Goal: Task Accomplishment & Management: Complete application form

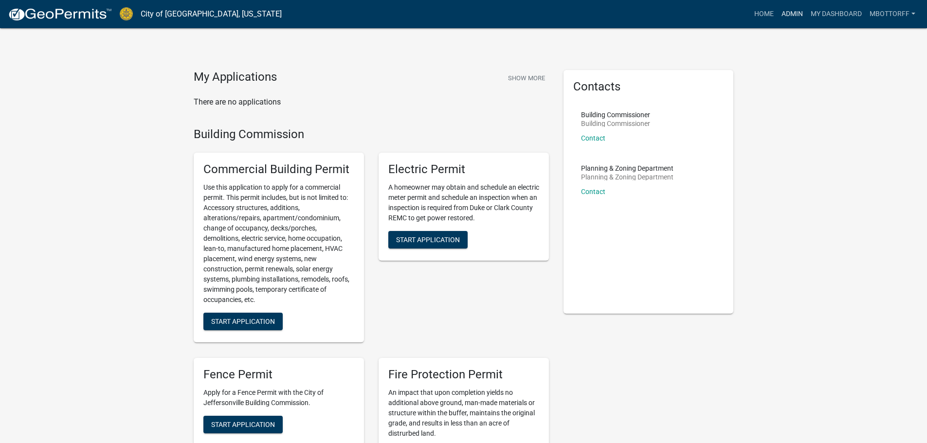
click at [781, 9] on link "Admin" at bounding box center [792, 14] width 29 height 18
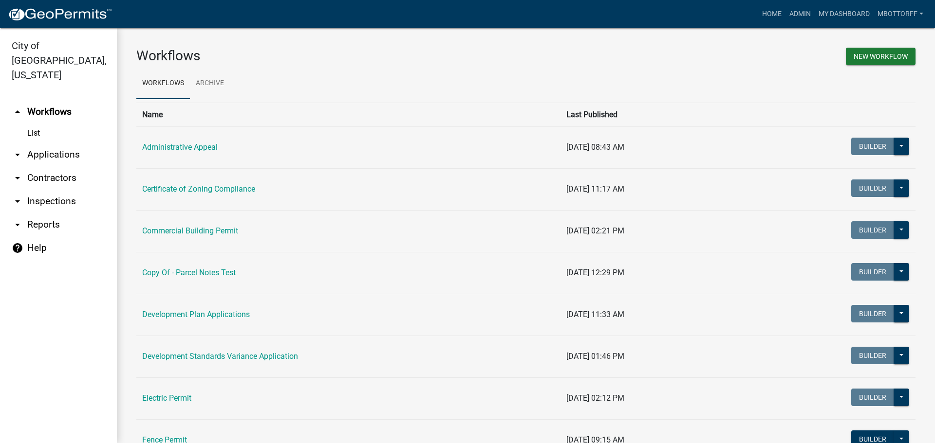
click at [44, 190] on link "arrow_drop_down Inspections" at bounding box center [58, 201] width 117 height 23
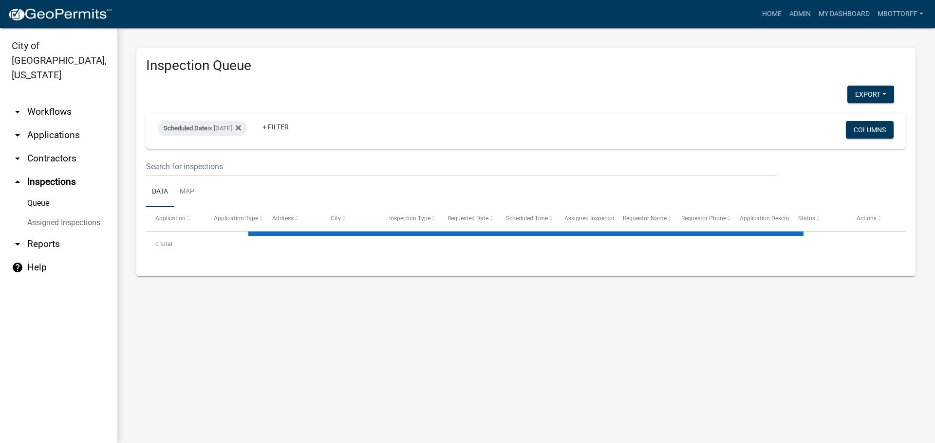
select select "3: 100"
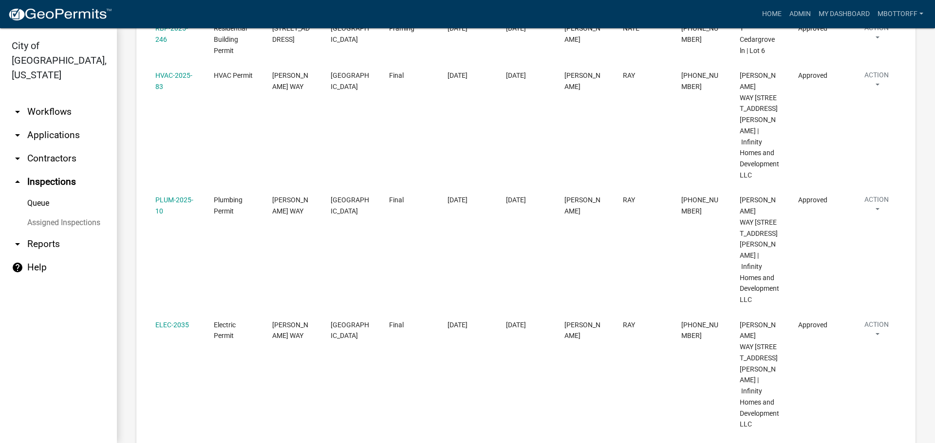
scroll to position [1168, 0]
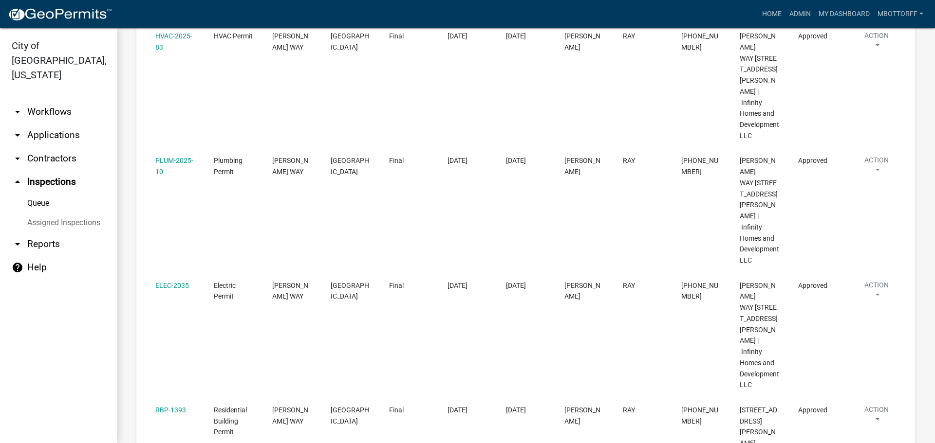
click at [46, 213] on link "Assigned Inspections" at bounding box center [58, 222] width 117 height 19
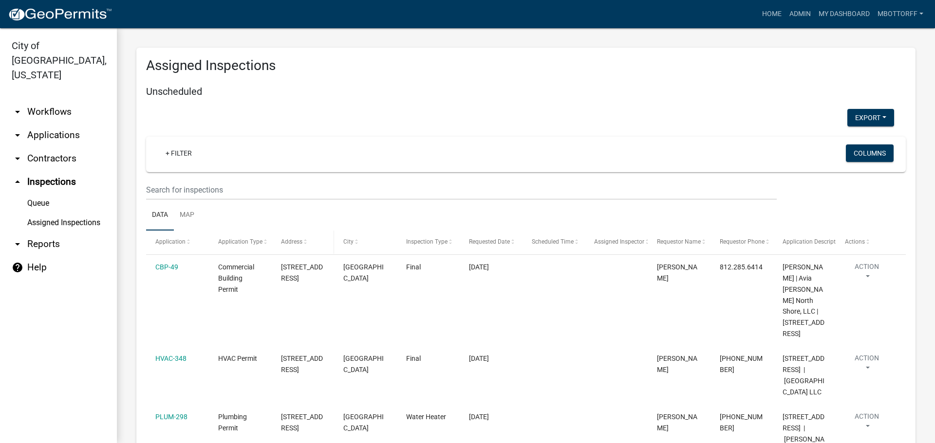
select select "3: 100"
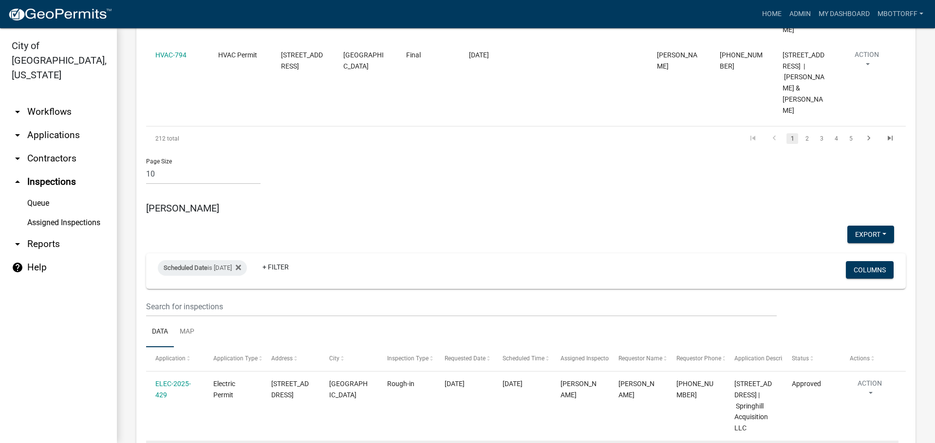
scroll to position [974, 0]
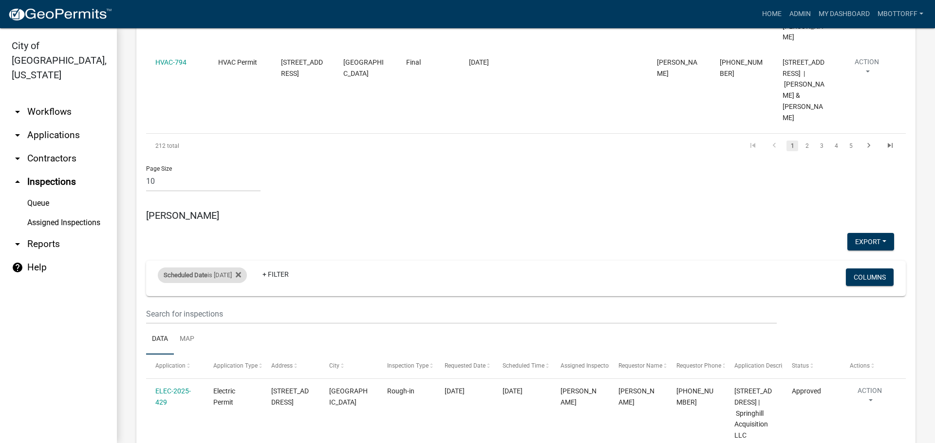
click at [226, 268] on div "Scheduled Date is 08/12/2025" at bounding box center [202, 276] width 89 height 16
click at [240, 214] on input "2025-08-12" at bounding box center [211, 212] width 68 height 20
type input "2025-08-20"
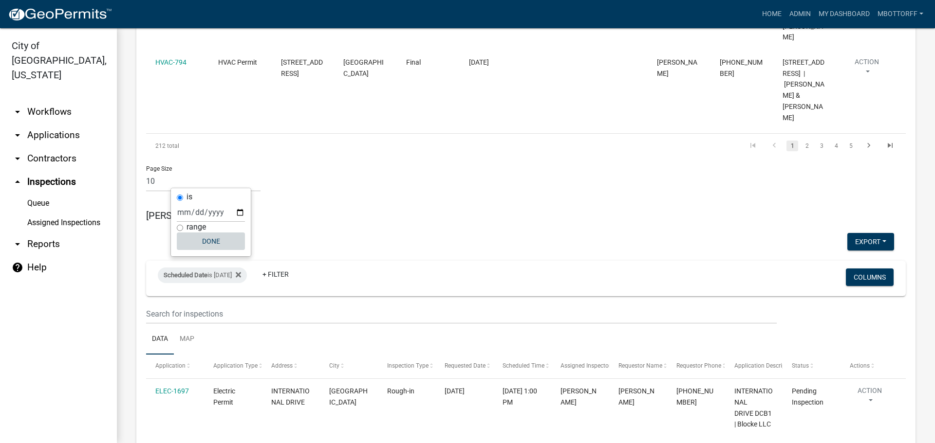
click at [213, 240] on button "Done" at bounding box center [211, 242] width 68 height 18
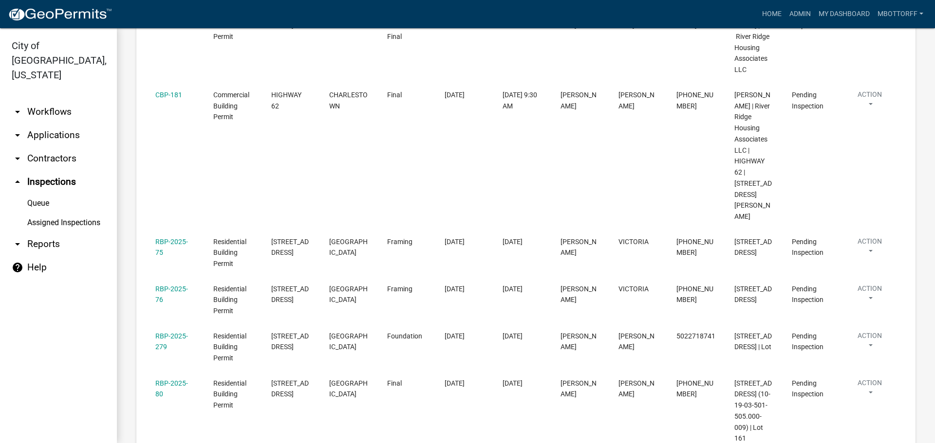
scroll to position [1509, 0]
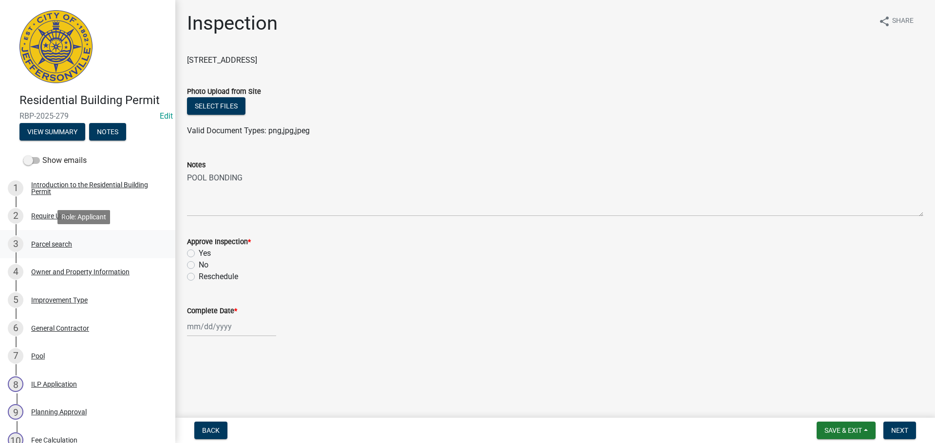
drag, startPoint x: 59, startPoint y: 244, endPoint x: 80, endPoint y: 233, distance: 23.5
click at [60, 243] on div "Parcel search" at bounding box center [51, 244] width 41 height 7
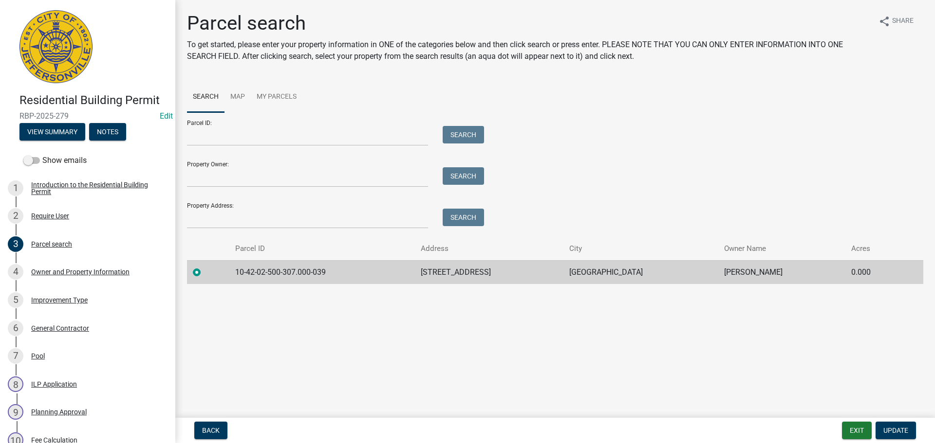
scroll to position [388, 0]
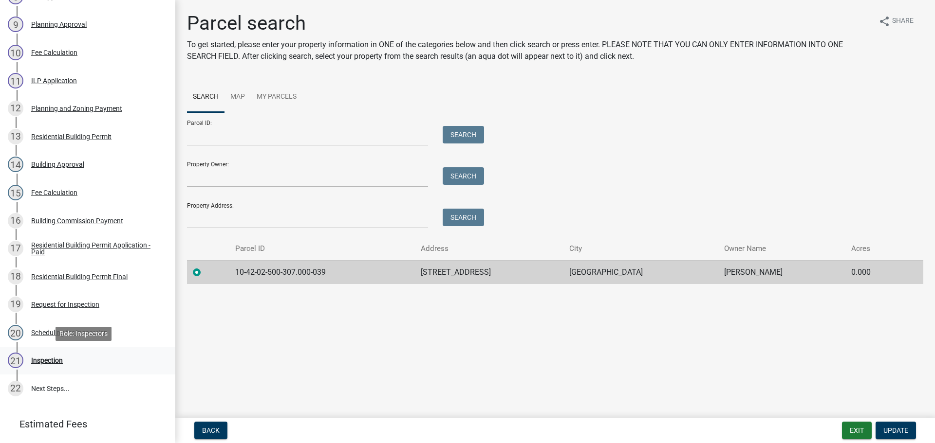
drag, startPoint x: 45, startPoint y: 360, endPoint x: 148, endPoint y: 313, distance: 113.7
click at [46, 360] on div "Inspection" at bounding box center [47, 360] width 32 height 7
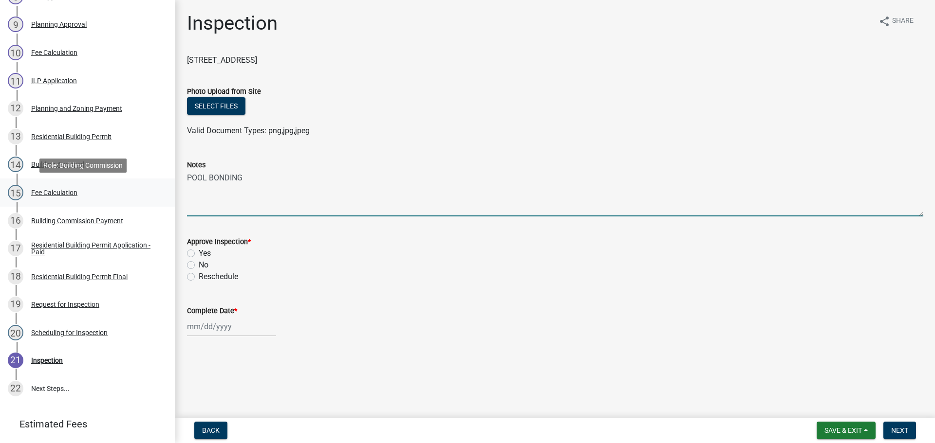
drag, startPoint x: 248, startPoint y: 183, endPoint x: 117, endPoint y: 182, distance: 131.4
click at [117, 182] on div "Residential Building Permit RBP-2025-279 Edit View Summary Notes Show emails 1 …" at bounding box center [467, 221] width 935 height 443
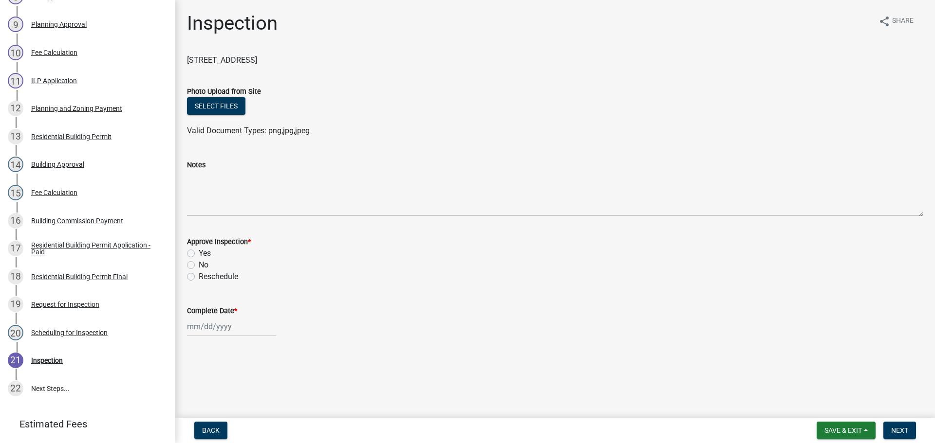
click at [199, 265] on label "No" at bounding box center [204, 265] width 10 height 12
click at [199, 265] on input "No" at bounding box center [202, 262] width 6 height 6
radio input "true"
select select "8"
select select "2025"
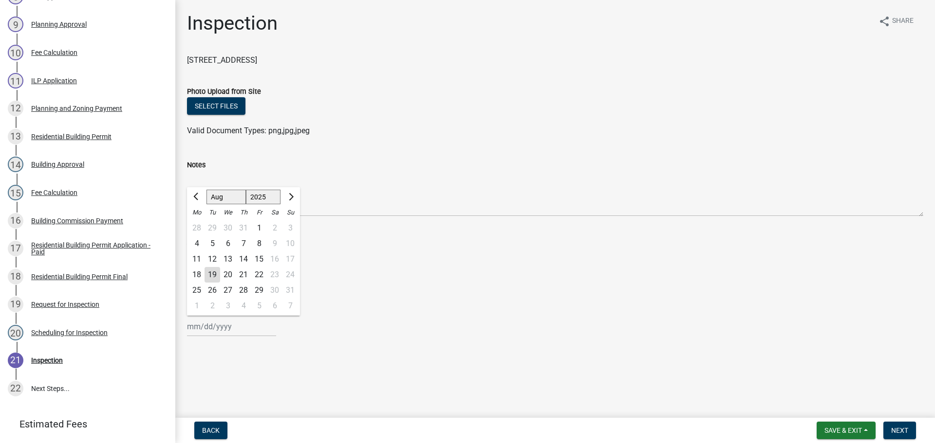
click at [193, 329] on div "Jan Feb Mar Apr May Jun Jul Aug Sep Oct Nov Dec 1525 1526 1527 1528 1529 1530 1…" at bounding box center [231, 327] width 89 height 20
click at [213, 276] on div "19" at bounding box center [212, 275] width 16 height 16
type input "[DATE]"
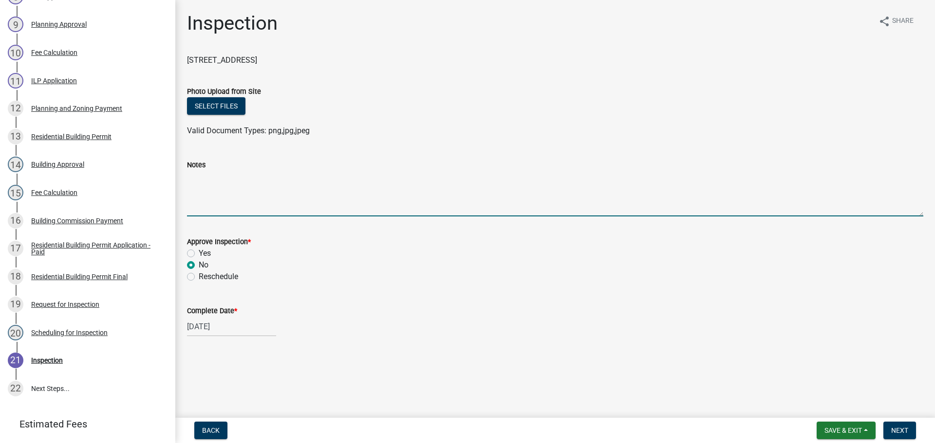
click at [239, 188] on textarea "Notes" at bounding box center [555, 194] width 736 height 46
type textarea "s"
type textarea "N"
type textarea "SHOULD OF BEEN AN INSPECTION FOR ELECTRIC"
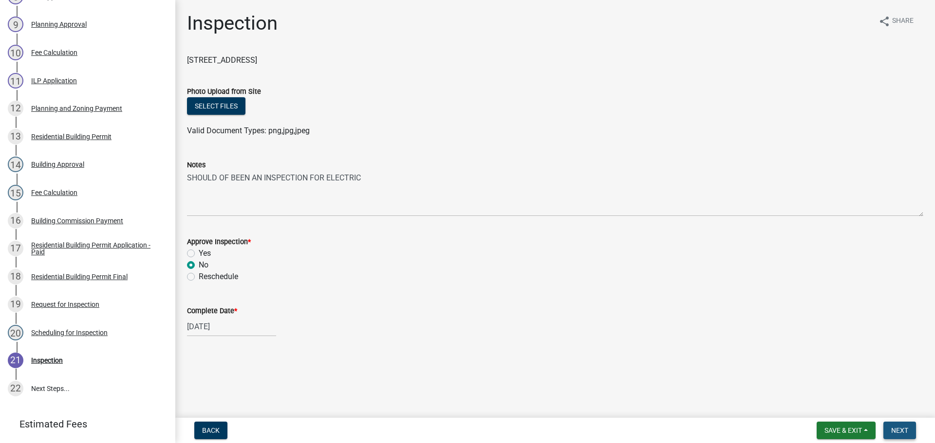
click at [901, 432] on span "Next" at bounding box center [899, 431] width 17 height 8
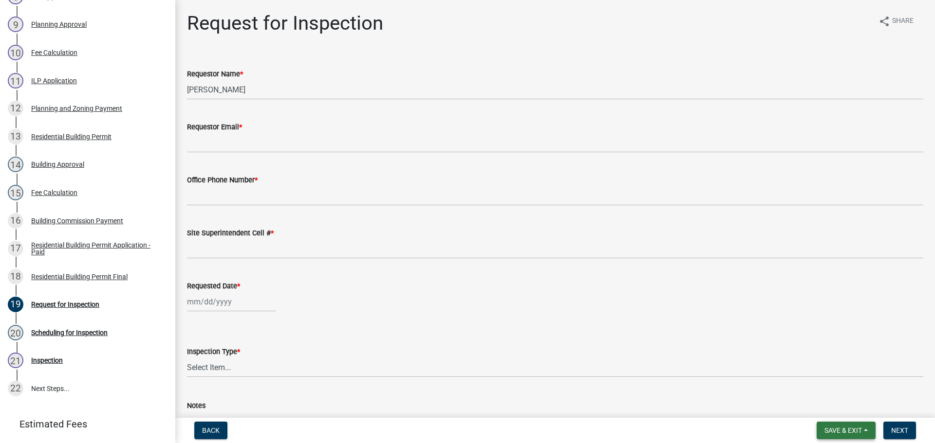
click at [839, 431] on span "Save & Exit" at bounding box center [842, 431] width 37 height 8
click at [838, 409] on button "Save & Exit" at bounding box center [836, 405] width 78 height 23
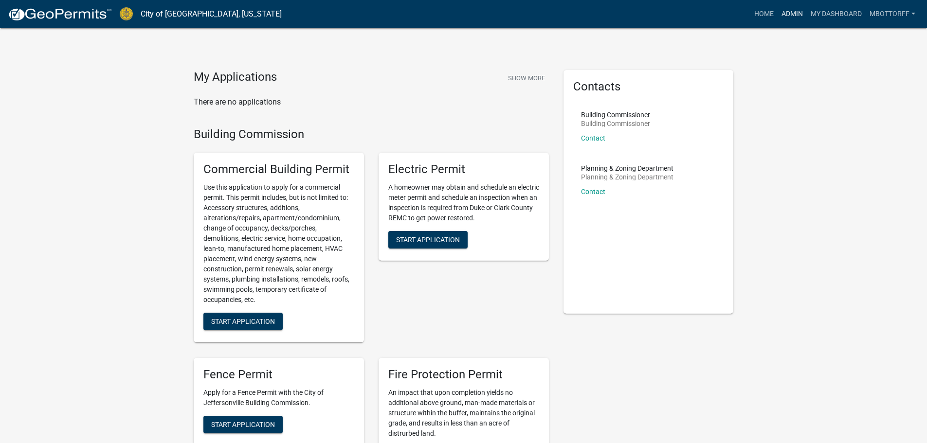
click at [796, 12] on link "Admin" at bounding box center [792, 14] width 29 height 18
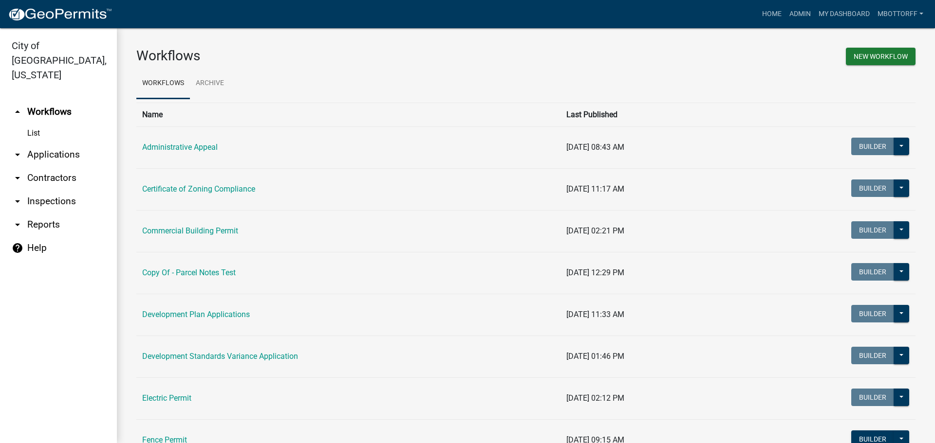
click at [53, 143] on link "arrow_drop_down Applications" at bounding box center [58, 154] width 117 height 23
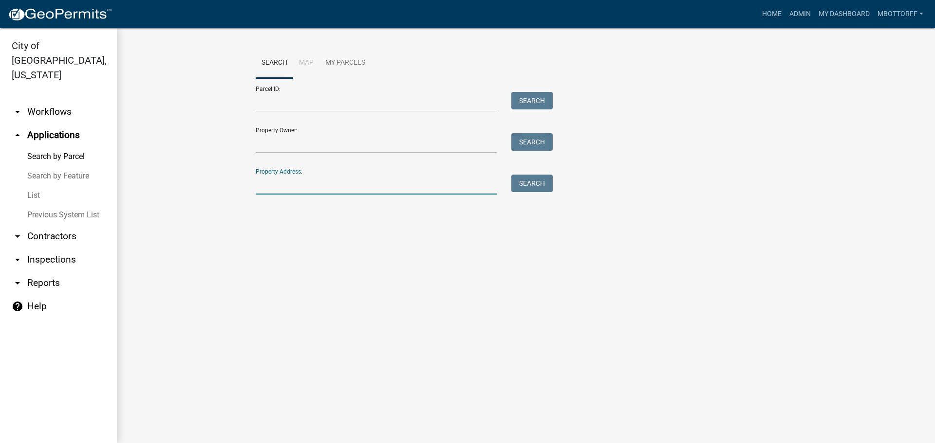
click at [277, 178] on input "Property Address:" at bounding box center [376, 185] width 241 height 20
type input "3122"
click at [536, 186] on button "Search" at bounding box center [531, 184] width 41 height 18
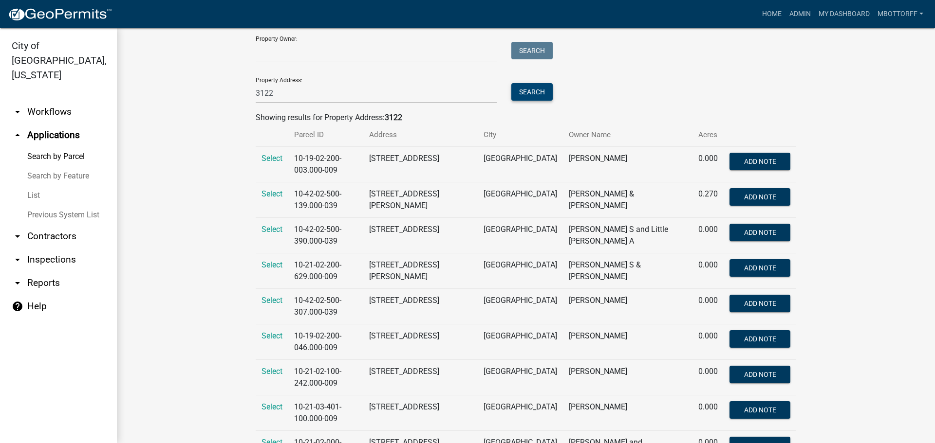
scroll to position [97, 0]
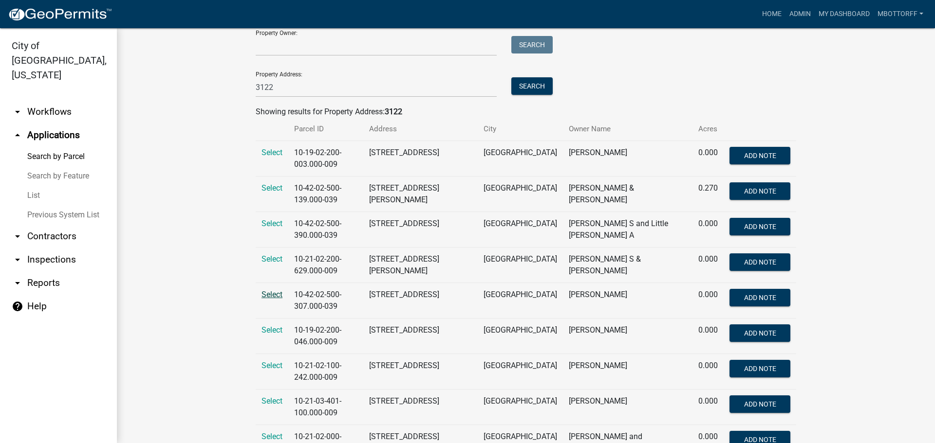
click at [270, 294] on span "Select" at bounding box center [271, 294] width 21 height 9
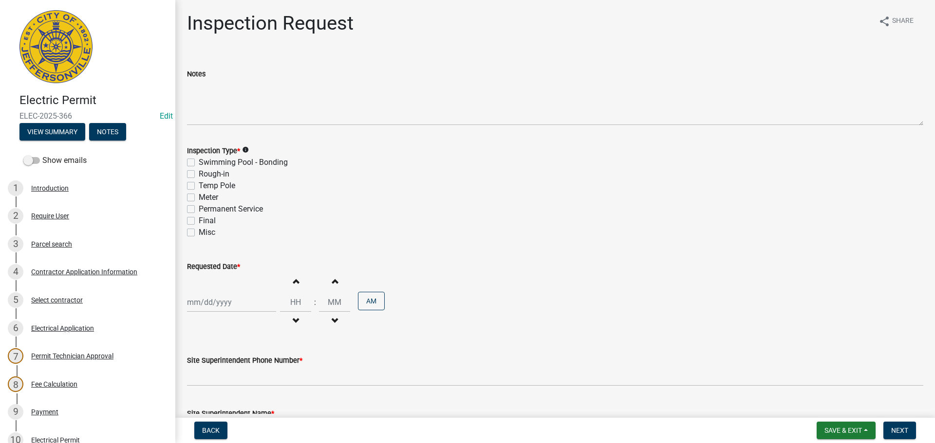
drag, startPoint x: 193, startPoint y: 161, endPoint x: 200, endPoint y: 165, distance: 8.1
click at [199, 161] on label "Swimming Pool - Bonding" at bounding box center [243, 163] width 89 height 12
click at [199, 161] on input "Swimming Pool - Bonding" at bounding box center [202, 160] width 6 height 6
checkbox input "true"
checkbox input "false"
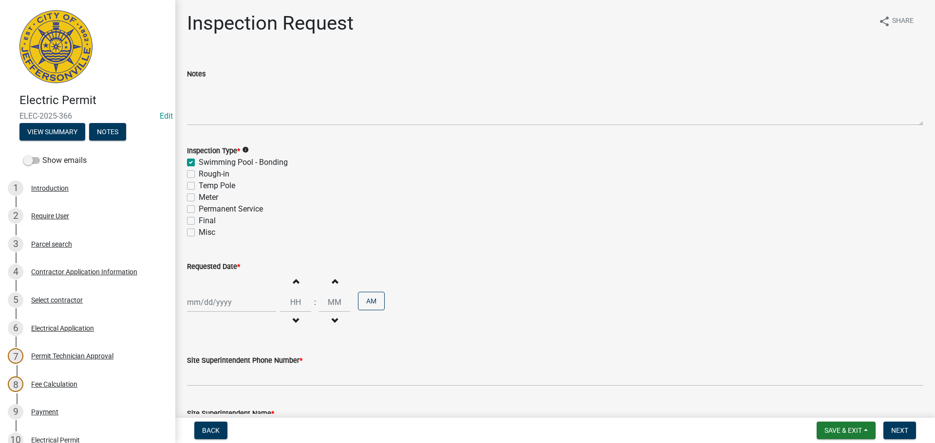
checkbox input "false"
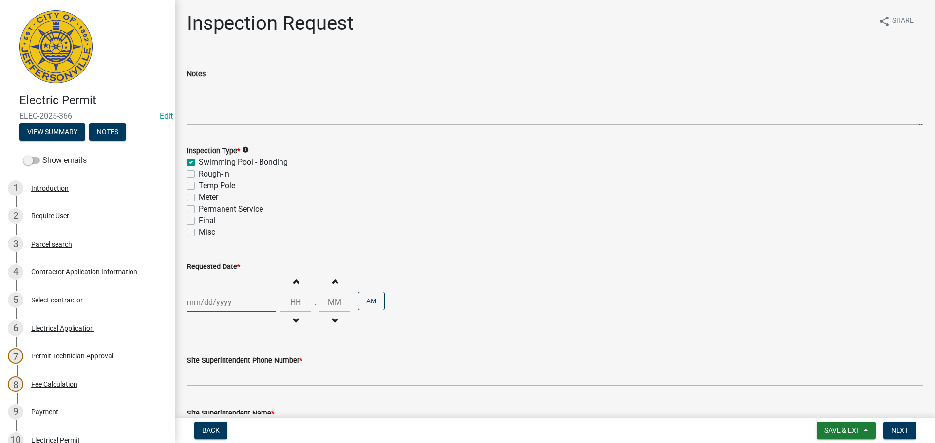
select select "8"
select select "2025"
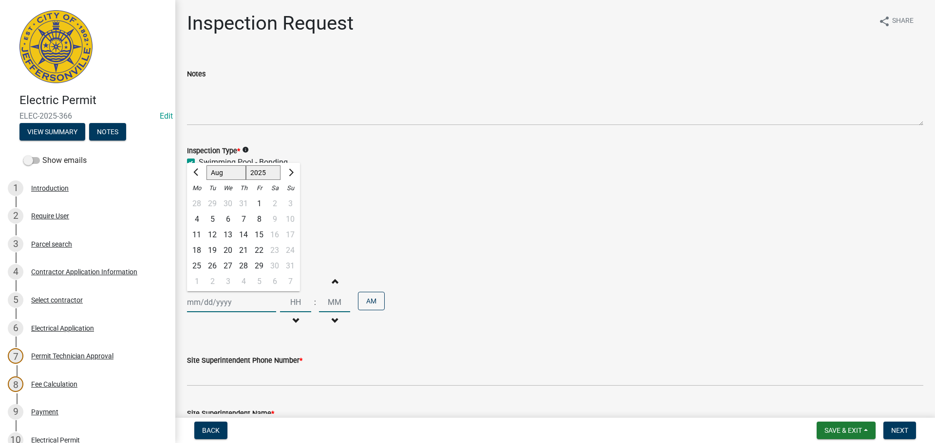
click at [202, 301] on div "Jan Feb Mar Apr May Jun Jul Aug Sep Oct Nov Dec 1525 1526 1527 1528 1529 1530 1…" at bounding box center [231, 303] width 89 height 20
click at [230, 249] on div "20" at bounding box center [228, 251] width 16 height 16
type input "08/20/2025"
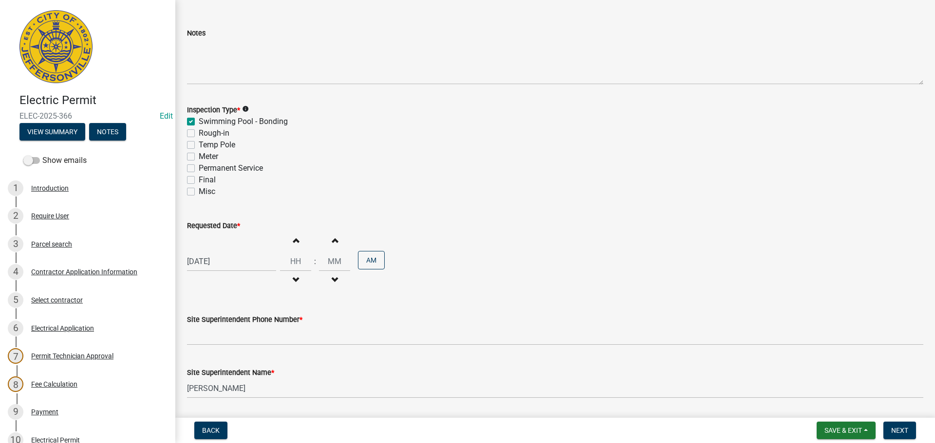
scroll to position [124, 0]
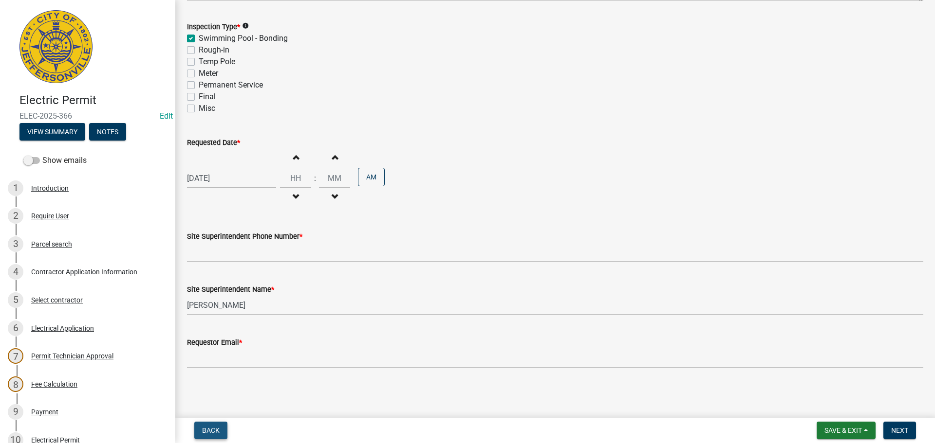
click at [220, 432] on button "Back" at bounding box center [210, 431] width 33 height 18
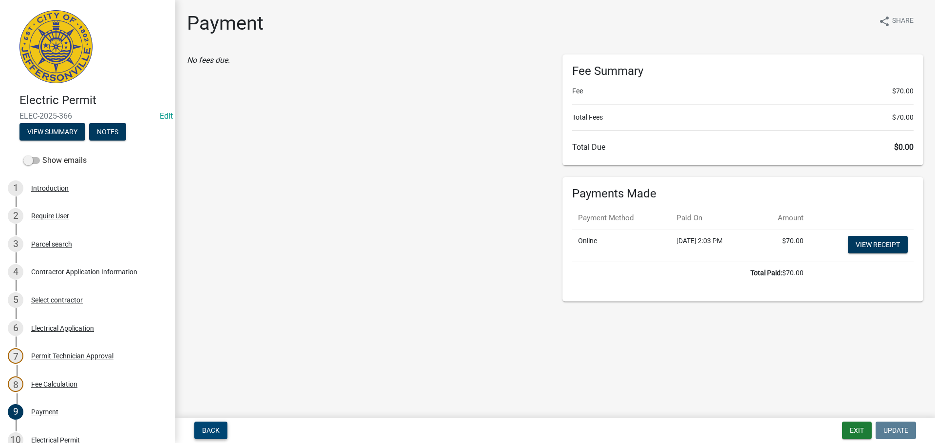
click at [220, 431] on button "Back" at bounding box center [210, 431] width 33 height 18
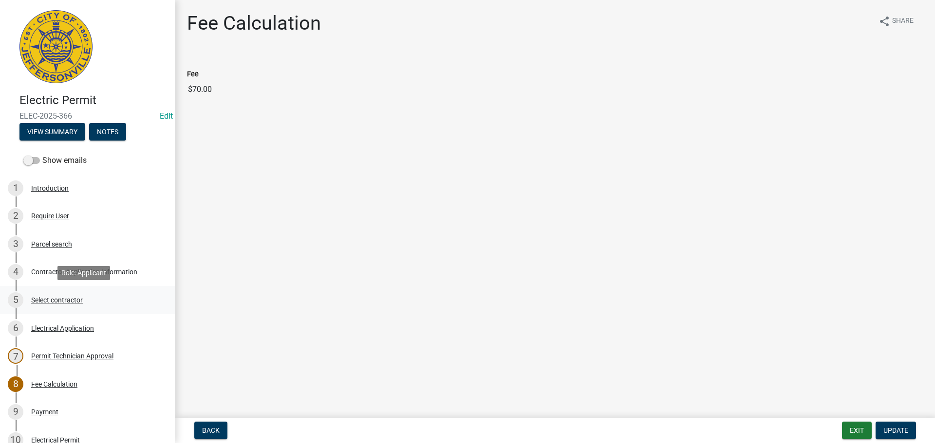
click at [59, 298] on div "Select contractor" at bounding box center [57, 300] width 52 height 7
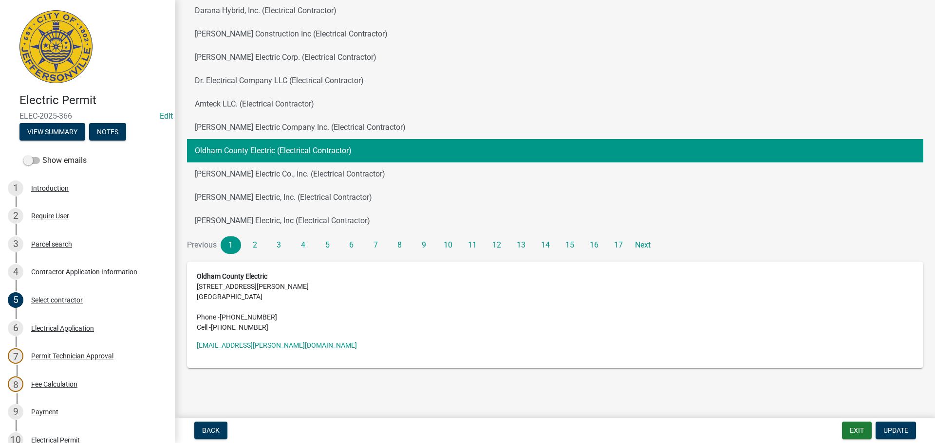
scroll to position [214, 0]
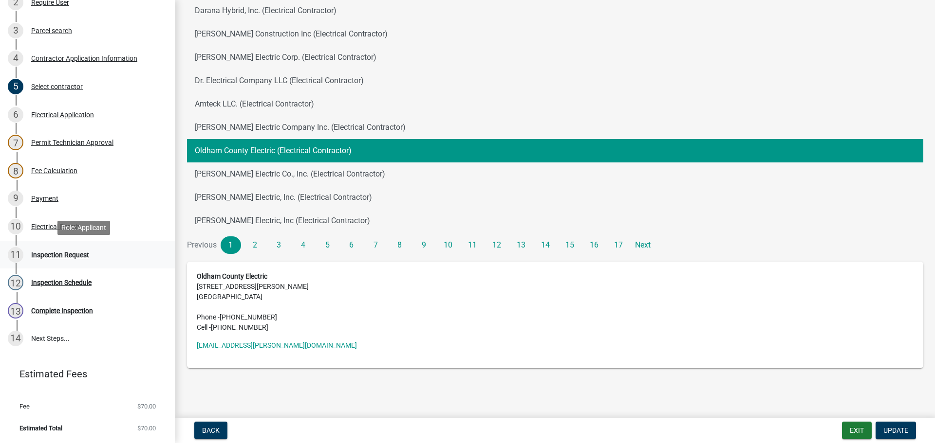
click at [57, 254] on div "Inspection Request" at bounding box center [60, 255] width 58 height 7
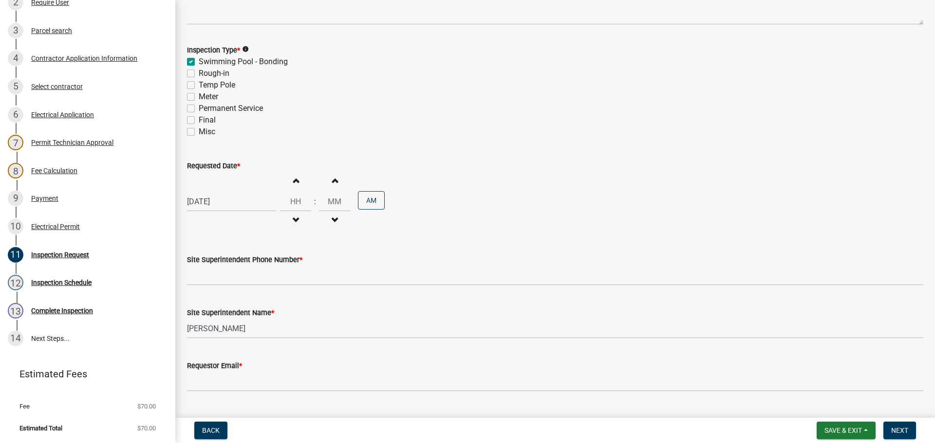
scroll to position [124, 0]
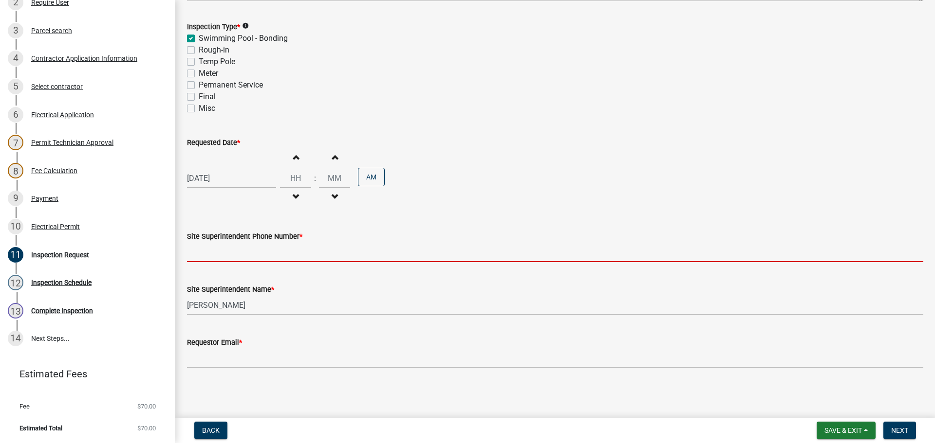
click at [202, 251] on input "Site Superintendent Phone Number *" at bounding box center [555, 252] width 736 height 20
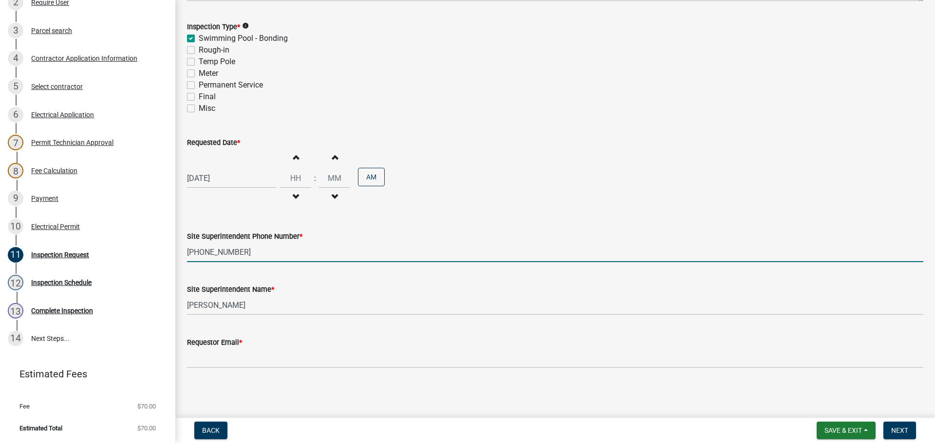
type input "502-471-1695"
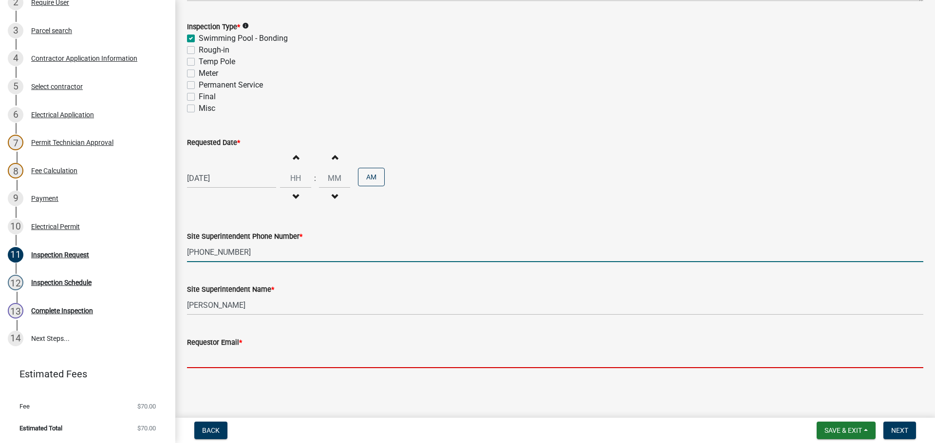
click at [222, 360] on input "Requestor Email *" at bounding box center [555, 359] width 736 height 20
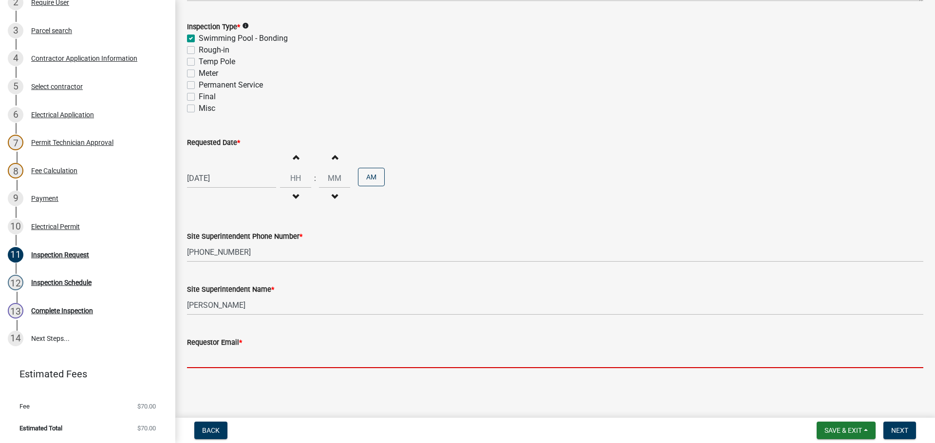
type input "mbottorff@cityofjeff.net"
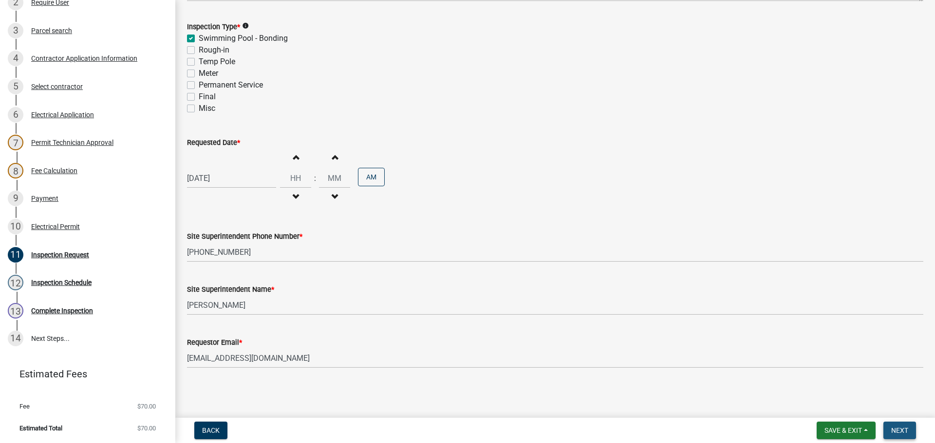
click at [902, 427] on span "Next" at bounding box center [899, 431] width 17 height 8
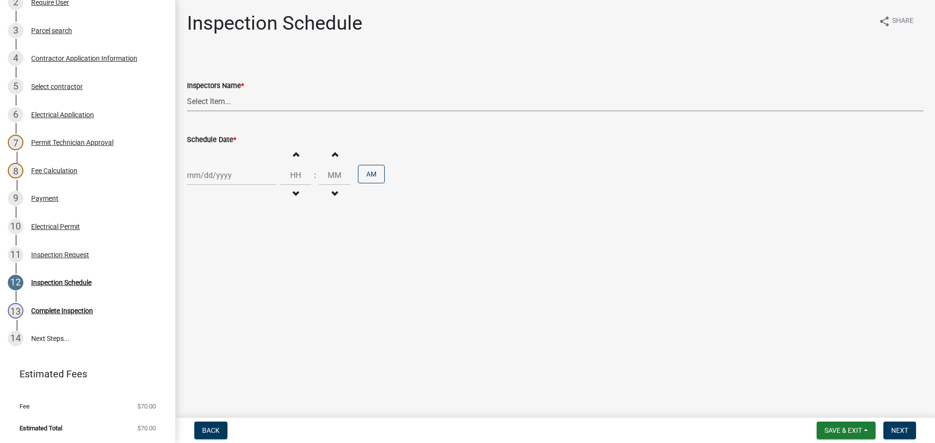
click at [203, 101] on select "Select Item... jramsey (Jeremy Ramsey) MaryFrey (Mary Frey) mkruer (Mike Kruer)…" at bounding box center [555, 102] width 736 height 20
select select "36a8b8f0-2ef8-43e9-ae06-718f51af8d36"
click at [187, 92] on select "Select Item... jramsey (Jeremy Ramsey) MaryFrey (Mary Frey) mkruer (Mike Kruer)…" at bounding box center [555, 102] width 736 height 20
click at [197, 178] on div at bounding box center [231, 176] width 89 height 20
select select "8"
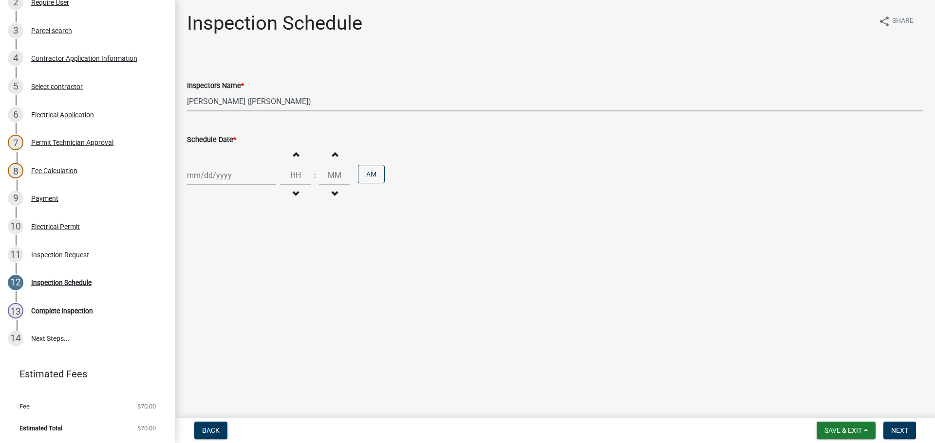
select select "2025"
click at [227, 274] on div "20" at bounding box center [228, 274] width 16 height 16
type input "08/20/2025"
click at [905, 431] on span "Next" at bounding box center [899, 431] width 17 height 8
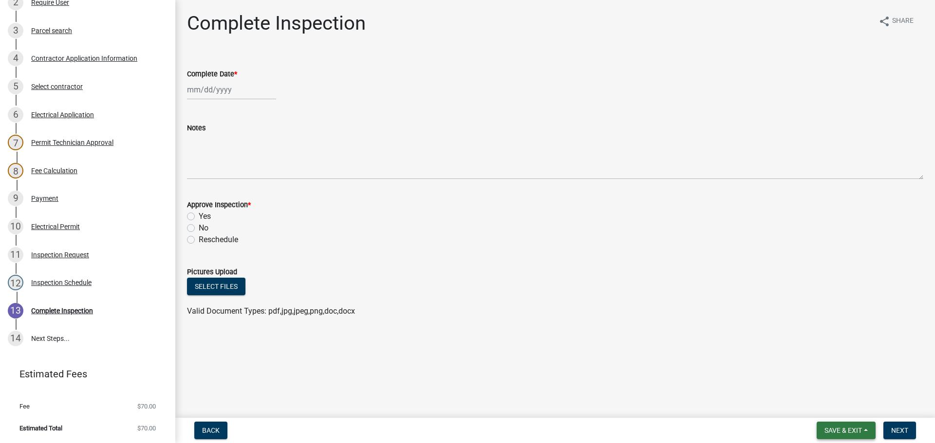
click at [843, 431] on span "Save & Exit" at bounding box center [842, 431] width 37 height 8
click at [835, 403] on button "Save & Exit" at bounding box center [836, 405] width 78 height 23
